Goal: Transaction & Acquisition: Book appointment/travel/reservation

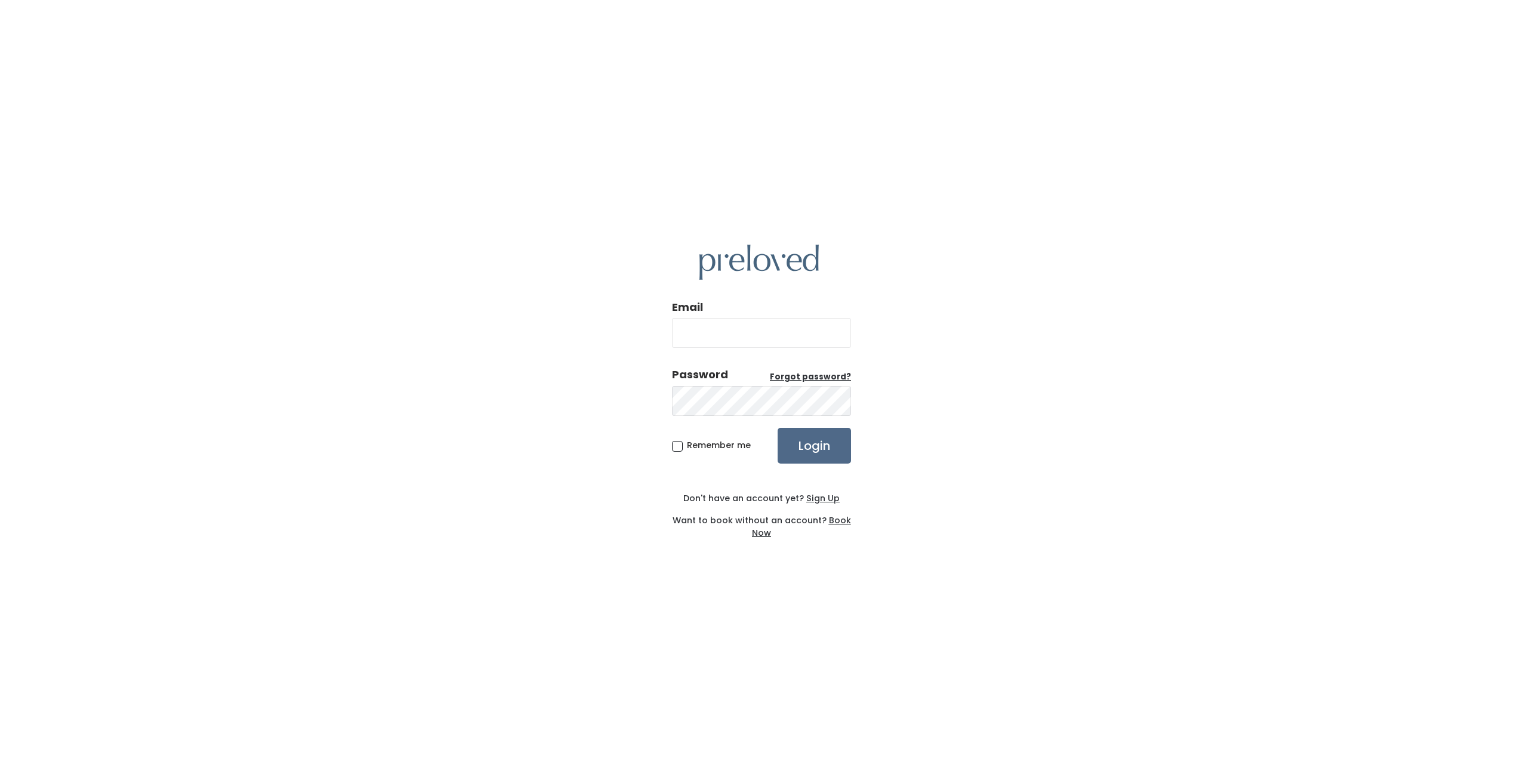
click at [704, 334] on input "Email" at bounding box center [761, 333] width 179 height 30
type input "avilawalker@msn.com"
click at [820, 452] on input "Login" at bounding box center [813, 445] width 73 height 36
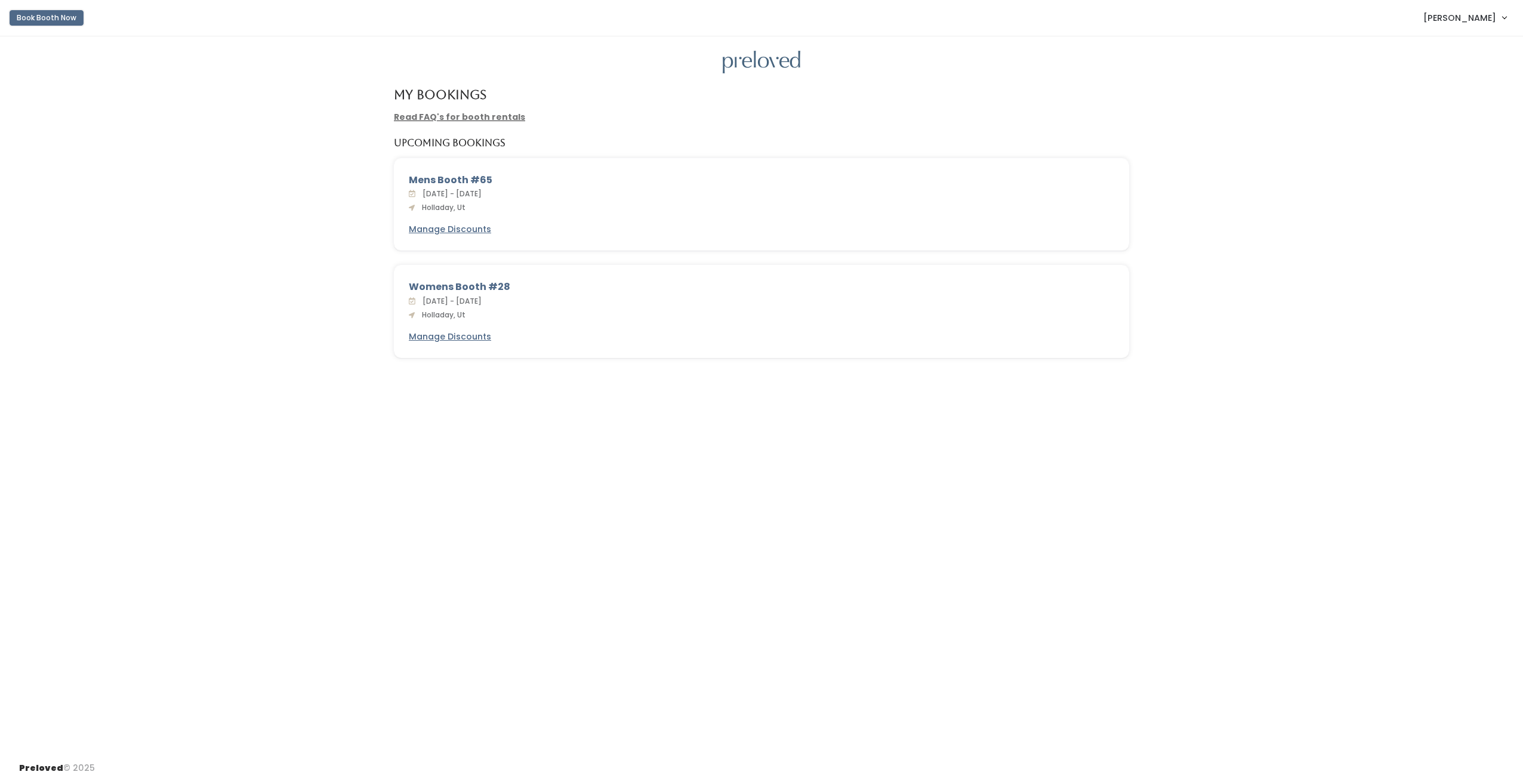
click at [50, 21] on button "Book Booth Now" at bounding box center [47, 18] width 74 height 16
click at [55, 19] on button "Book Booth Now" at bounding box center [47, 18] width 74 height 16
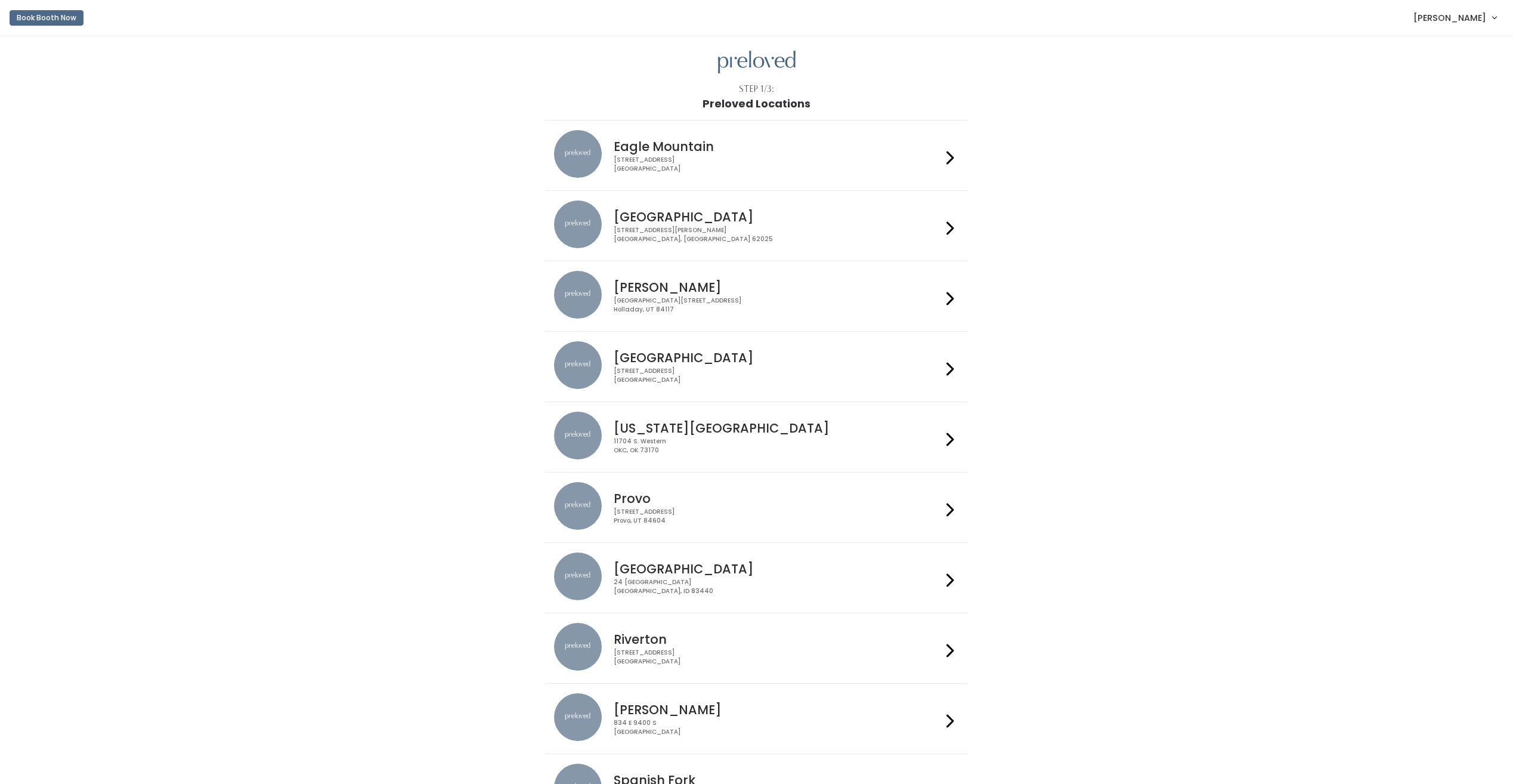
click at [951, 303] on icon at bounding box center [951, 298] width 8 height 18
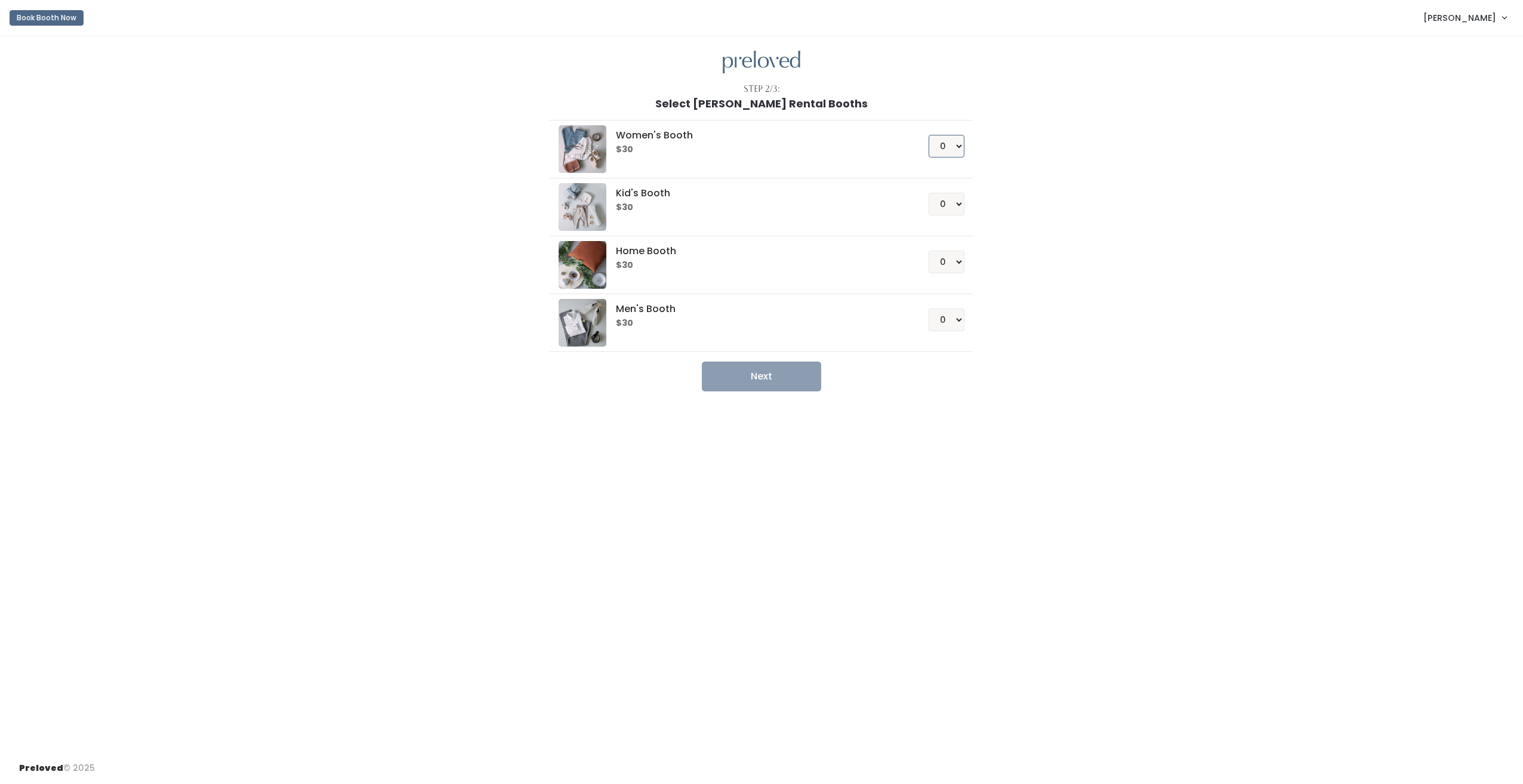
click at [961, 150] on select "0 1 2 3 4" at bounding box center [946, 146] width 36 height 23
select select "1"
click at [929, 135] on select "0 1 2 3 4" at bounding box center [946, 146] width 36 height 23
click at [788, 377] on button "Next" at bounding box center [762, 377] width 120 height 30
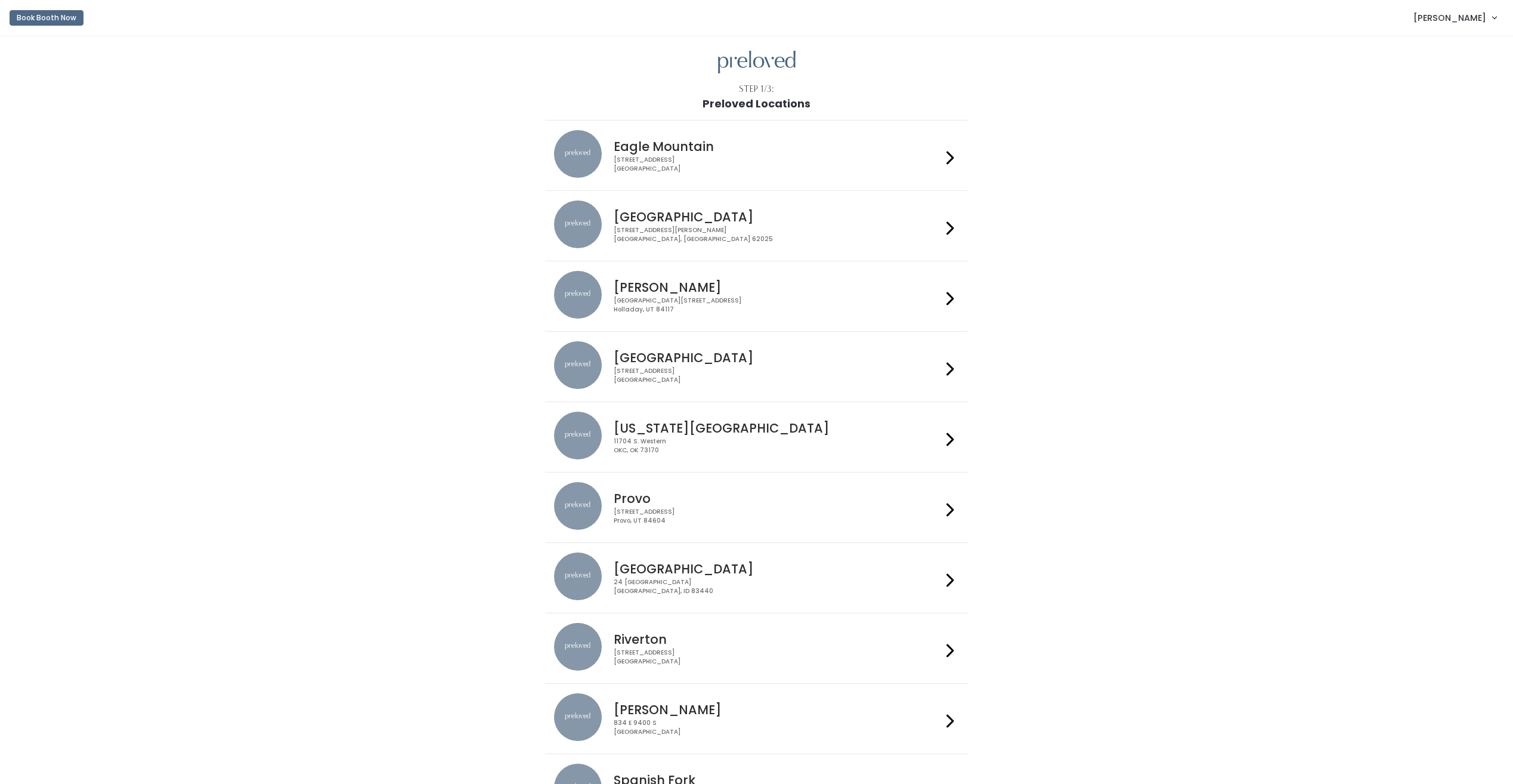
click at [710, 289] on h4 "Holladay" at bounding box center [777, 288] width 328 height 14
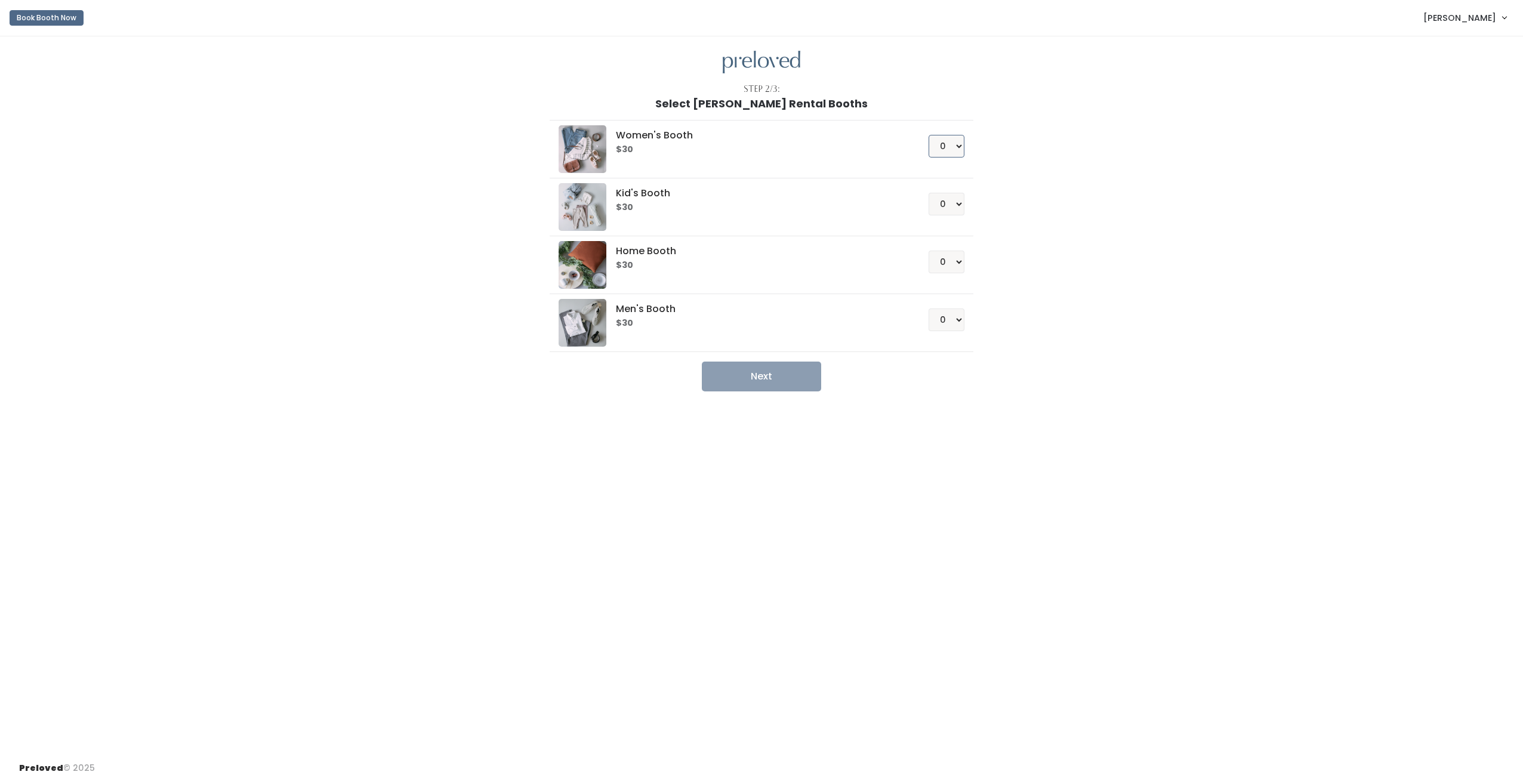
click at [962, 148] on select "0 1 2 3 4" at bounding box center [946, 146] width 36 height 23
select select "1"
click at [929, 135] on select "0 1 2 3 4" at bounding box center [946, 146] width 36 height 23
click at [761, 385] on button "Next" at bounding box center [762, 377] width 120 height 30
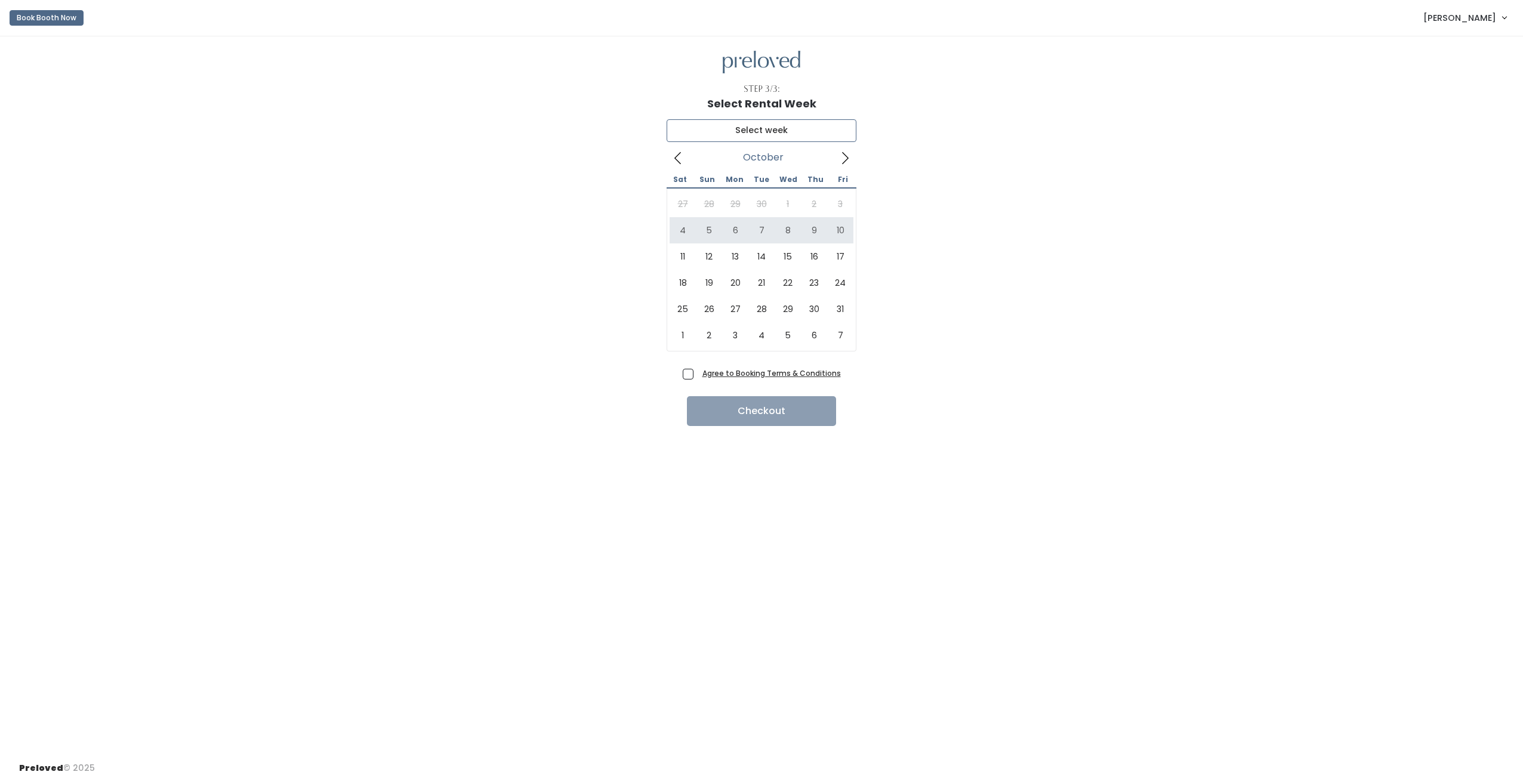
type input "October 4 to October 10"
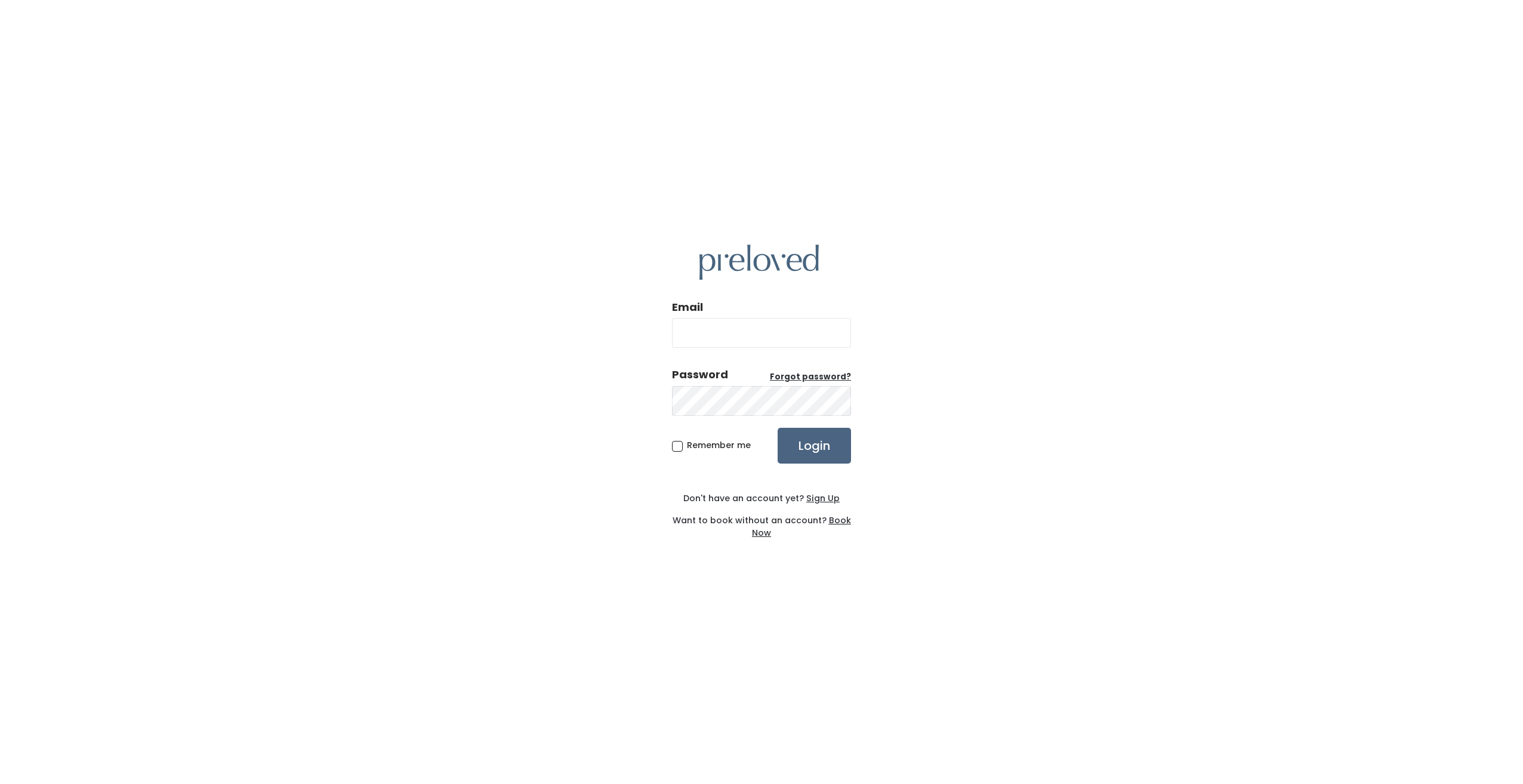
type input "[EMAIL_ADDRESS][DOMAIN_NAME]"
click at [810, 448] on input "Login" at bounding box center [813, 445] width 73 height 36
